Goal: Task Accomplishment & Management: Manage account settings

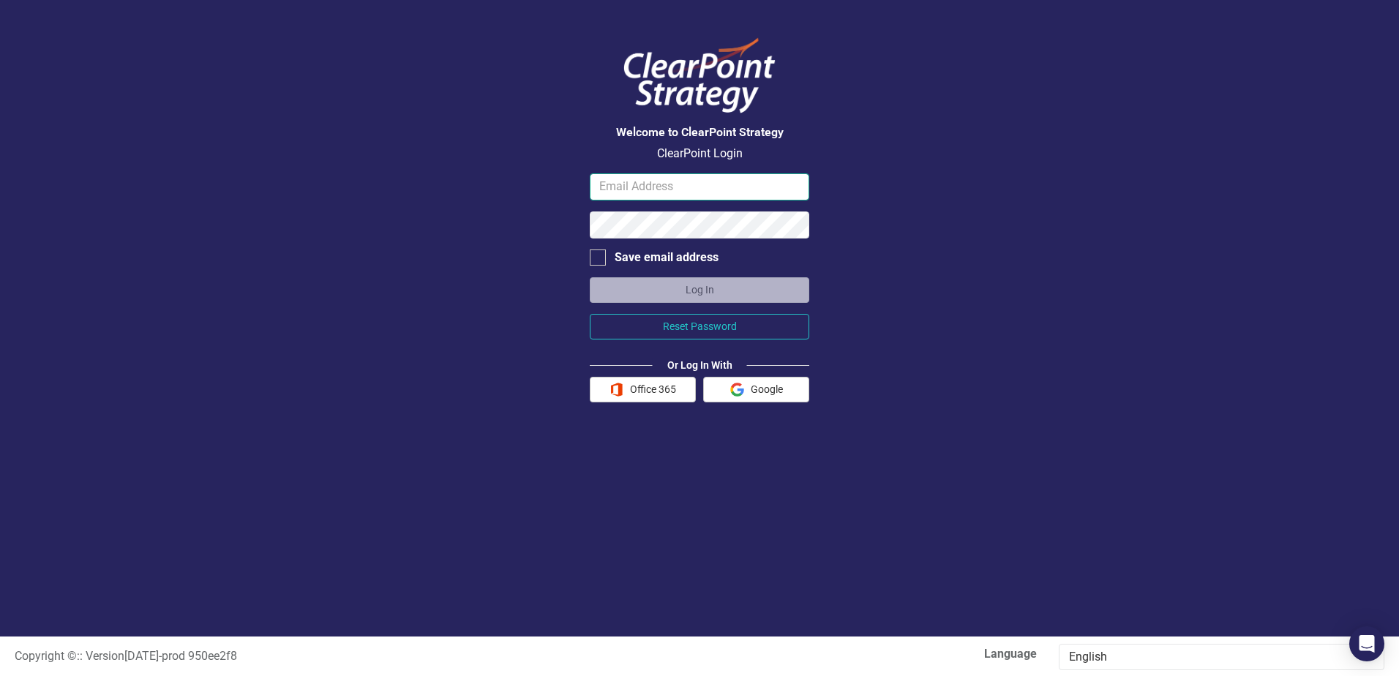
click at [637, 184] on input "email" at bounding box center [700, 186] width 220 height 27
click at [637, 183] on input "email" at bounding box center [700, 186] width 220 height 27
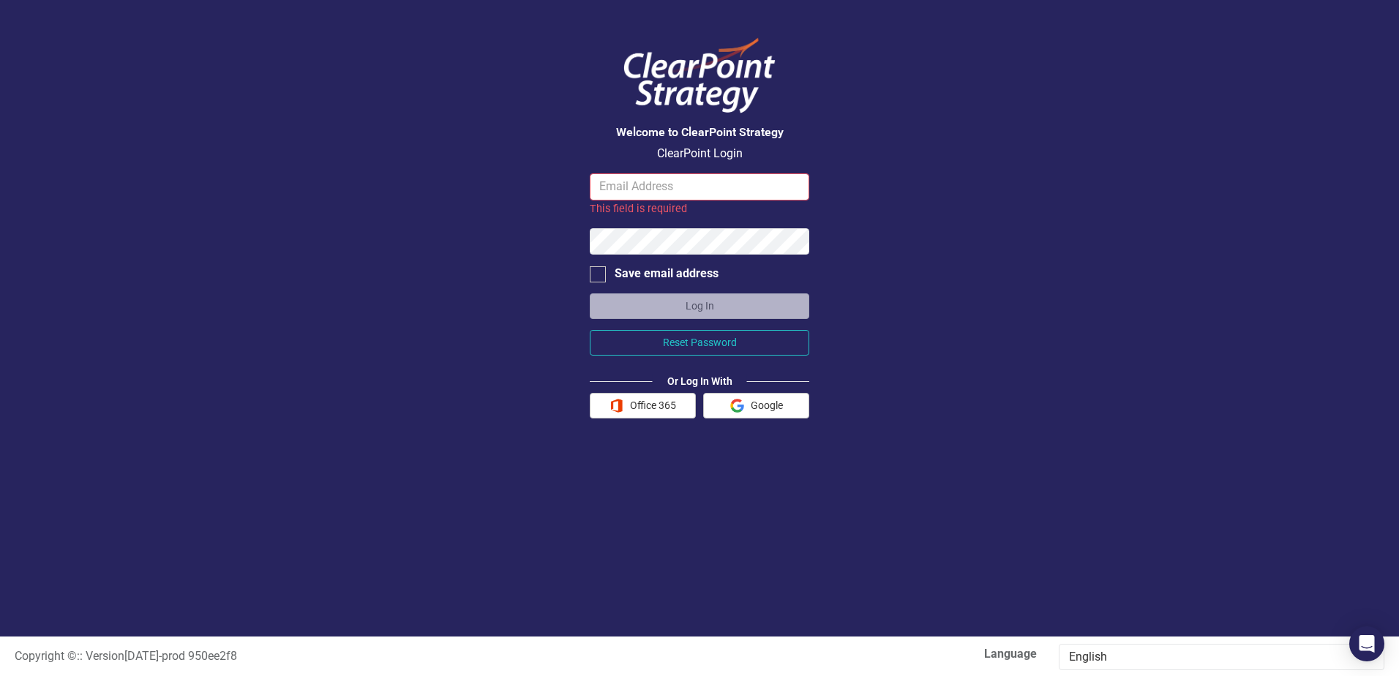
click at [508, 192] on div "Welcome to ClearPoint Strategy ClearPoint Login This field is required Save ema…" at bounding box center [699, 318] width 1399 height 637
click at [662, 187] on input "email" at bounding box center [700, 186] width 220 height 27
type input "[PERSON_NAME][EMAIL_ADDRESS][PERSON_NAME][DOMAIN_NAME]"
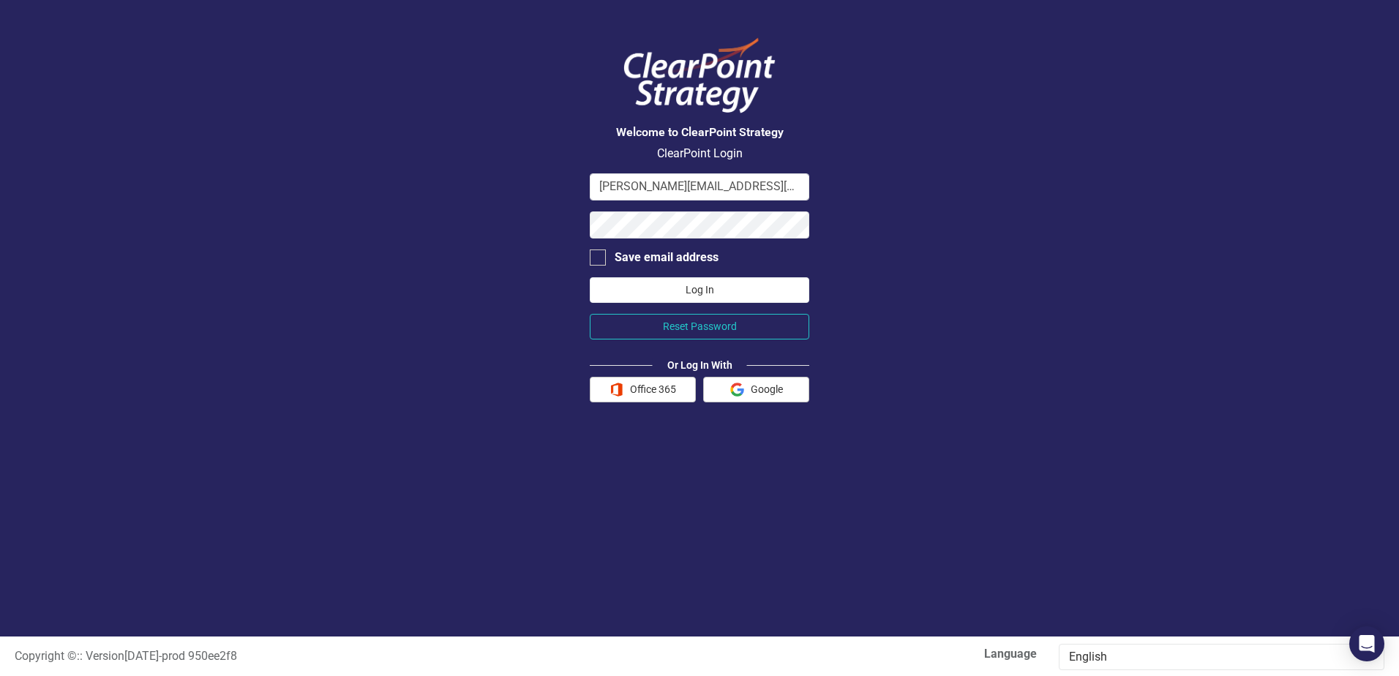
click at [703, 289] on button "Log In" at bounding box center [700, 290] width 220 height 26
click at [708, 325] on button "Reset Password" at bounding box center [700, 327] width 220 height 26
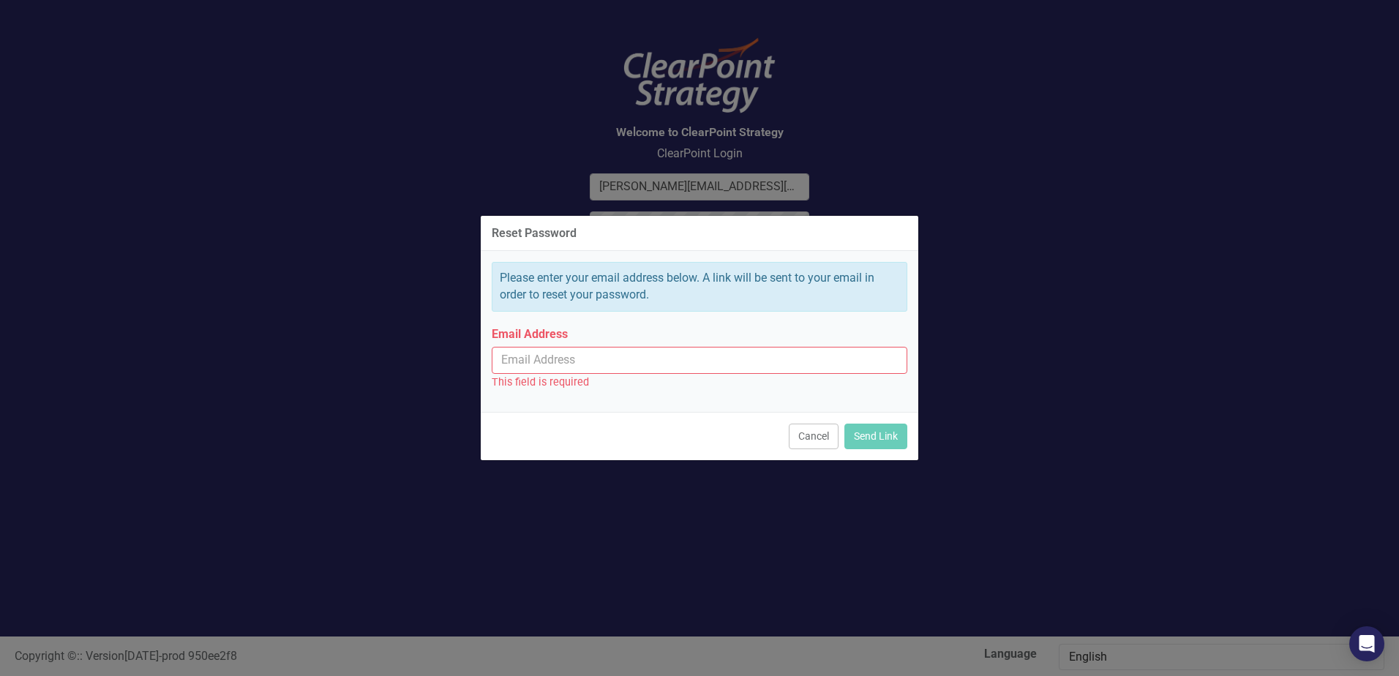
click at [596, 363] on input "Email Address" at bounding box center [700, 360] width 416 height 27
type input "[PERSON_NAME][EMAIL_ADDRESS][PERSON_NAME][DOMAIN_NAME]"
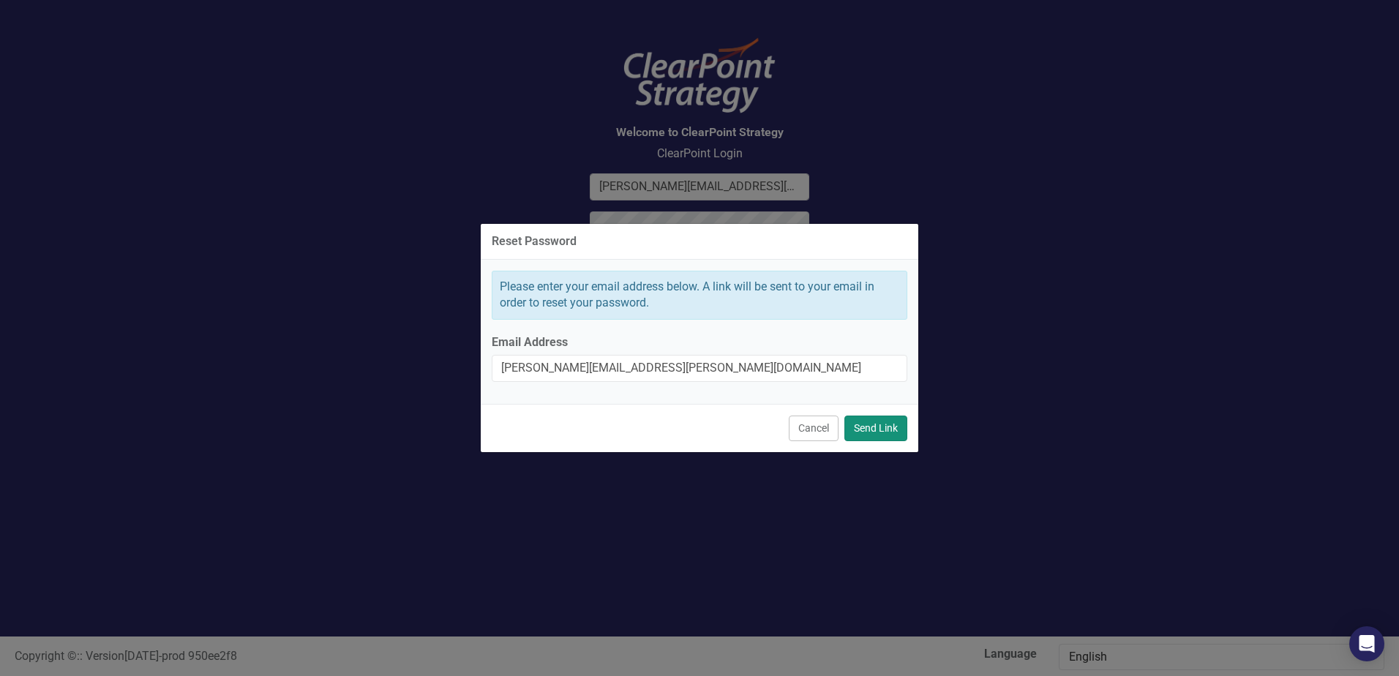
click at [881, 424] on button "Send Link" at bounding box center [875, 429] width 63 height 26
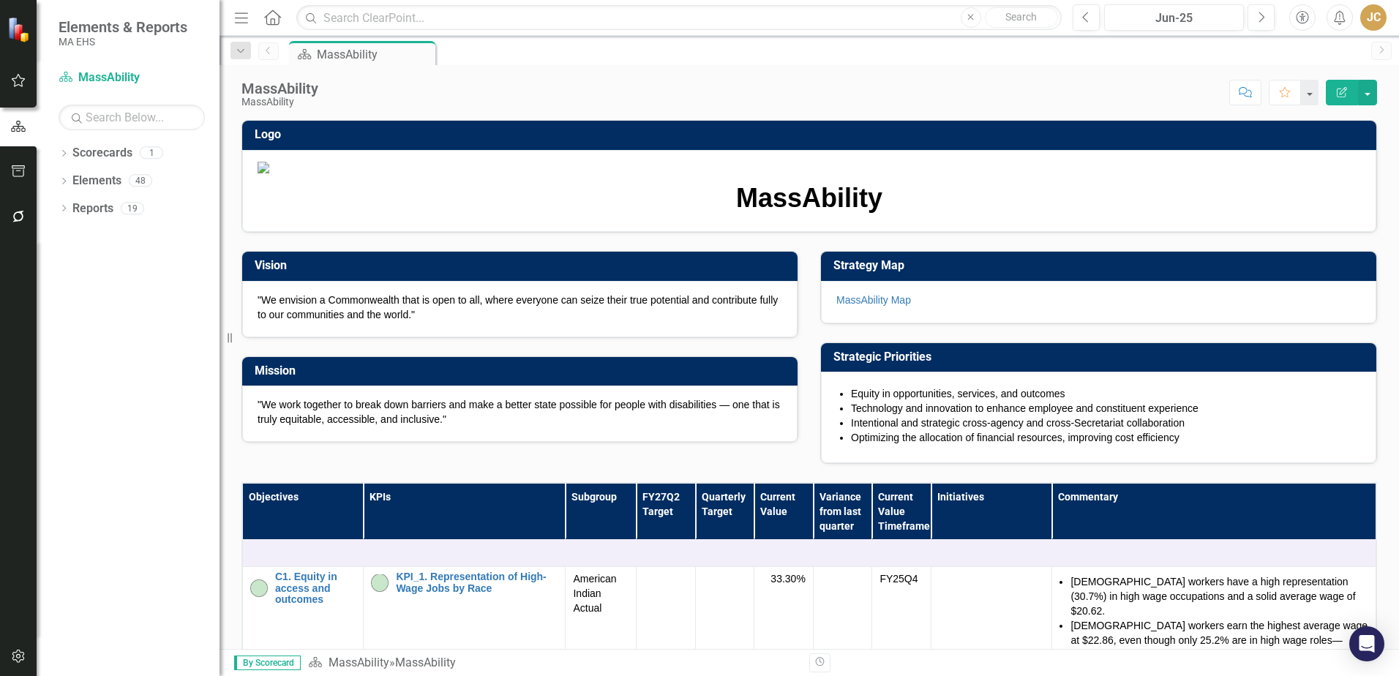
click at [138, 288] on div "Dropdown Scorecards 1 MassAbility Dropdown Elements 48 Dropdown Objective Objec…" at bounding box center [128, 408] width 183 height 535
click at [1373, 12] on div "JC" at bounding box center [1373, 17] width 26 height 26
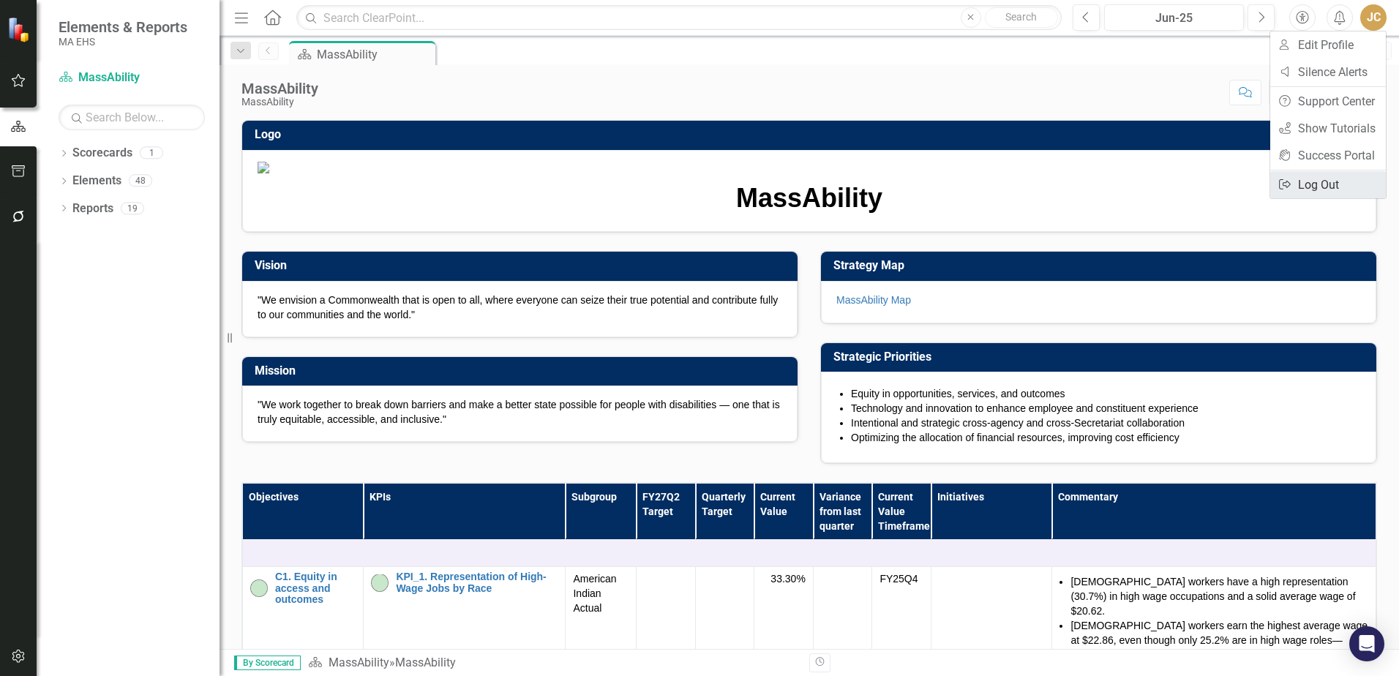
click at [1314, 186] on link "Logout Log Out" at bounding box center [1328, 184] width 116 height 27
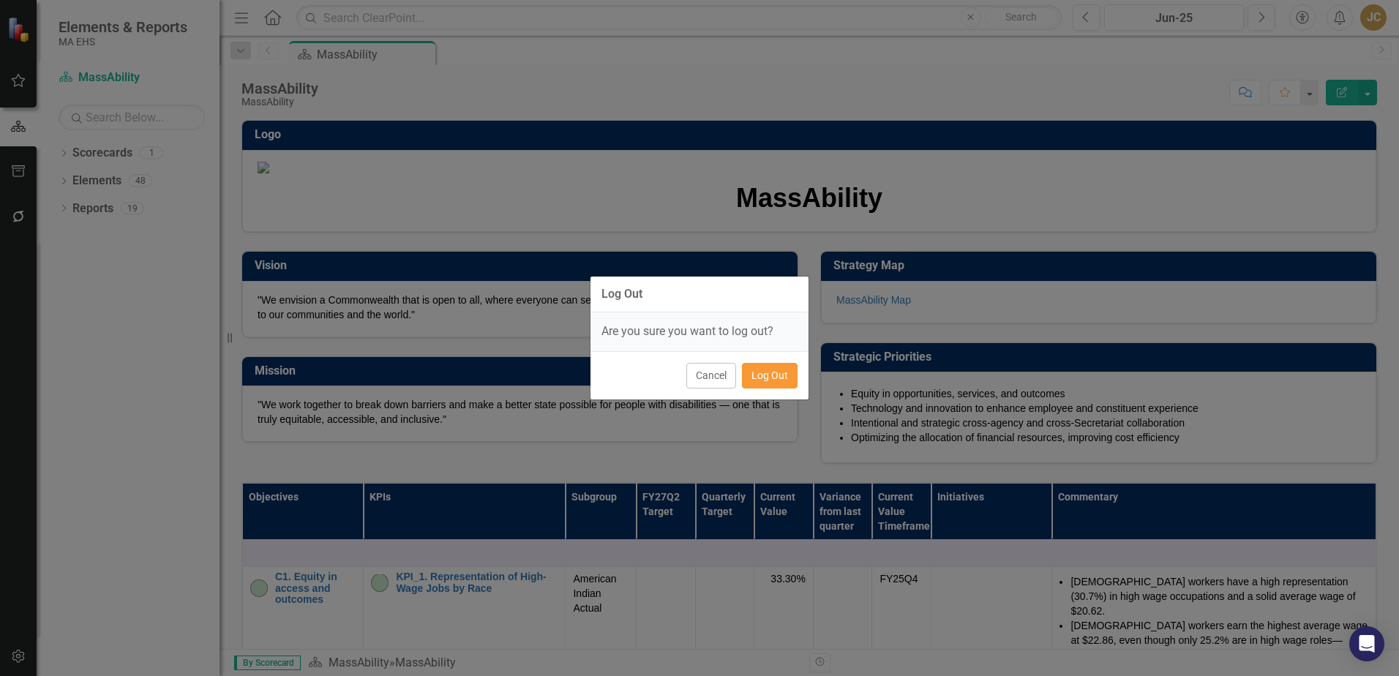
click at [756, 377] on button "Log Out" at bounding box center [770, 376] width 56 height 26
